Goal: Navigation & Orientation: Find specific page/section

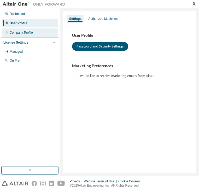
click at [20, 31] on div "Company Profile" at bounding box center [21, 33] width 23 height 4
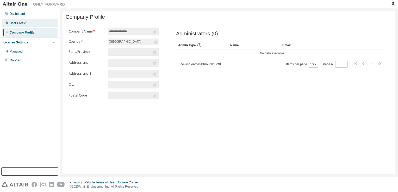
click at [39, 22] on div "User Profile" at bounding box center [30, 23] width 56 height 8
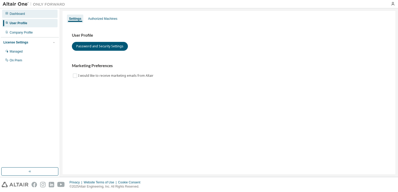
click at [32, 16] on div "Dashboard" at bounding box center [30, 14] width 56 height 8
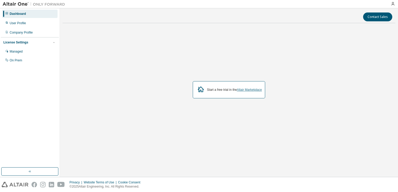
click at [198, 90] on link "Altair Marketplace" at bounding box center [249, 90] width 25 height 4
